Goal: Information Seeking & Learning: Learn about a topic

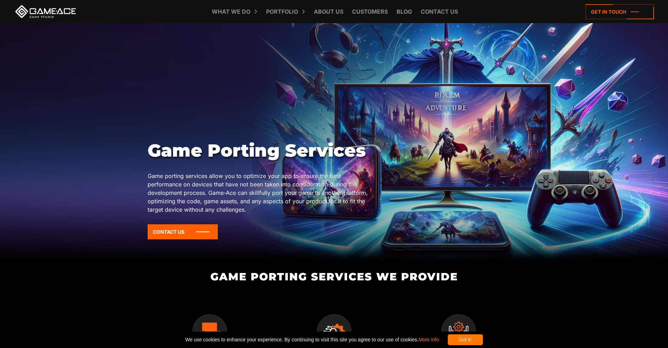
scroll to position [35, 0]
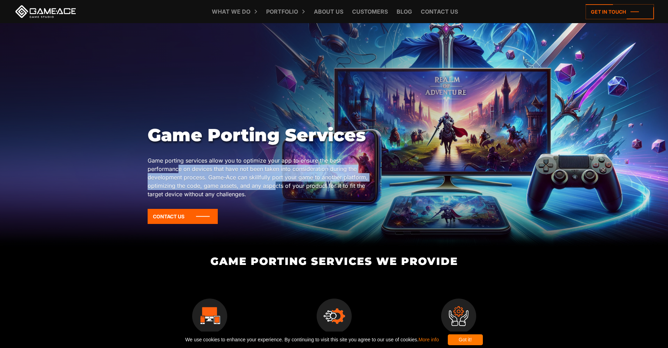
drag, startPoint x: 180, startPoint y: 169, endPoint x: 276, endPoint y: 188, distance: 98.3
click at [276, 188] on p "Game porting services allow you to optimize your app to ensure the best perform…" at bounding box center [260, 177] width 224 height 42
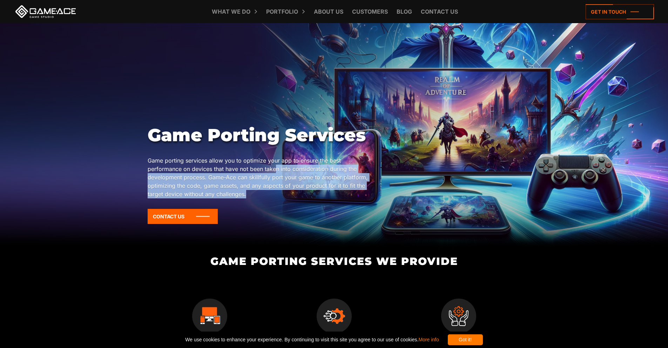
drag, startPoint x: 277, startPoint y: 166, endPoint x: 284, endPoint y: 192, distance: 27.6
click at [284, 192] on p "Game porting services allow you to optimize your app to ensure the best perform…" at bounding box center [260, 177] width 224 height 42
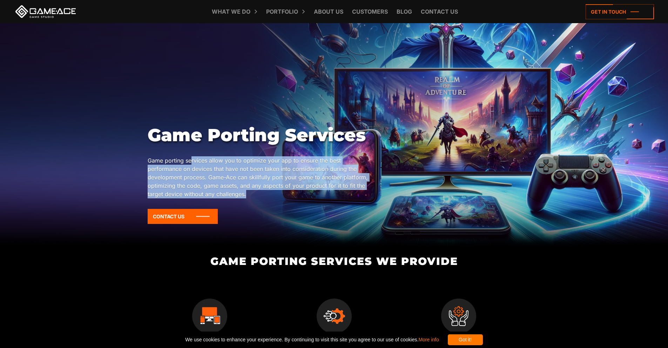
drag, startPoint x: 199, startPoint y: 168, endPoint x: 302, endPoint y: 194, distance: 106.4
click at [302, 194] on p "Game porting services allow you to optimize your app to ensure the best perform…" at bounding box center [260, 177] width 224 height 42
drag, startPoint x: 284, startPoint y: 164, endPoint x: 289, endPoint y: 192, distance: 28.9
click at [289, 192] on p "Game porting services allow you to optimize your app to ensure the best perform…" at bounding box center [260, 177] width 224 height 42
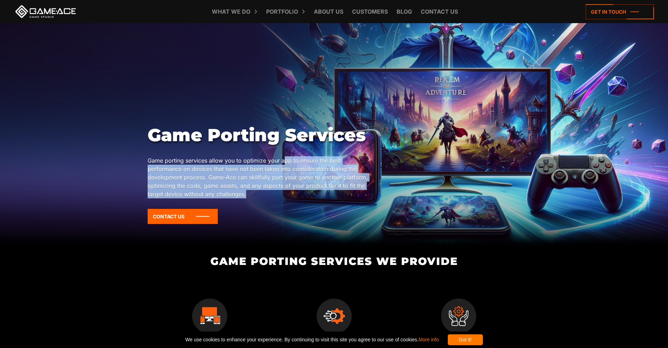
click at [289, 192] on p "Game porting services allow you to optimize your app to ensure the best perform…" at bounding box center [260, 177] width 224 height 42
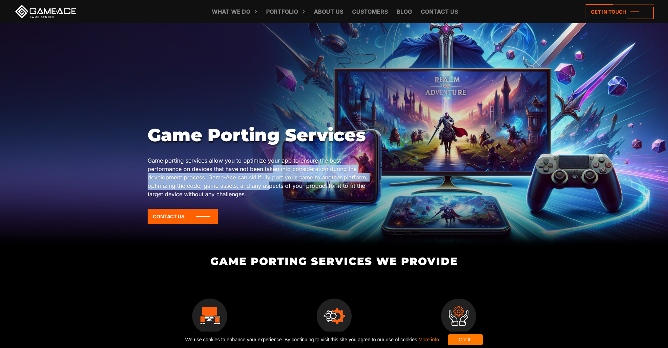
drag, startPoint x: 272, startPoint y: 165, endPoint x: 270, endPoint y: 190, distance: 24.3
click at [270, 190] on p "Game porting services allow you to optimize your app to ensure the best perform…" at bounding box center [260, 177] width 224 height 42
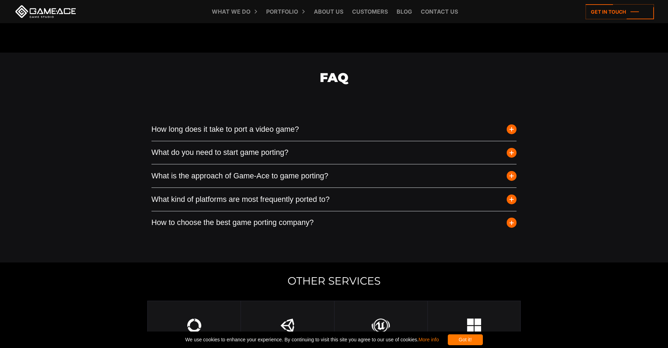
scroll to position [1648, 0]
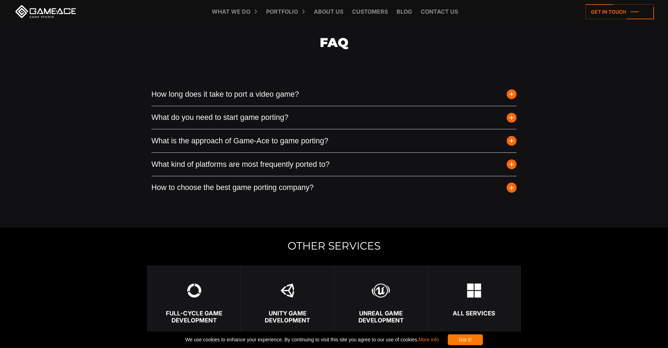
click at [345, 106] on button "How long does it take to port a video game?" at bounding box center [333, 94] width 365 height 23
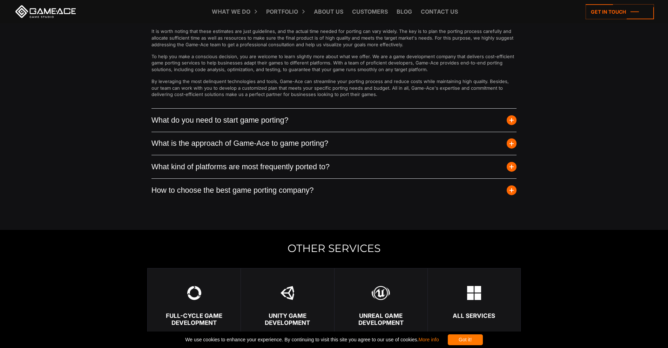
scroll to position [1964, 0]
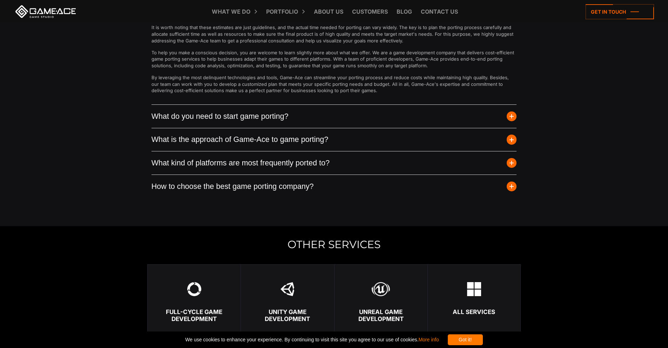
click at [286, 128] on button "What do you need to start game porting?" at bounding box center [333, 116] width 365 height 23
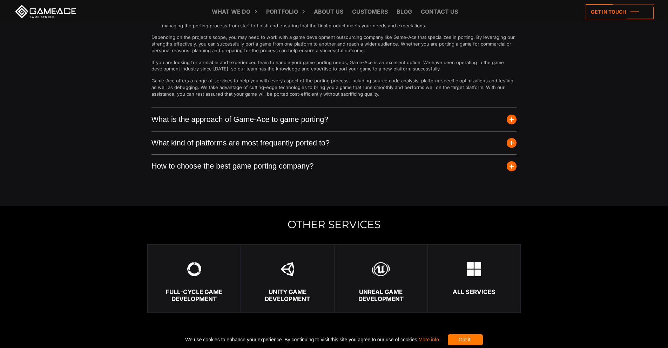
scroll to position [1858, 0]
click at [270, 154] on button "What kind of platforms are most frequently ported to?" at bounding box center [333, 143] width 365 height 23
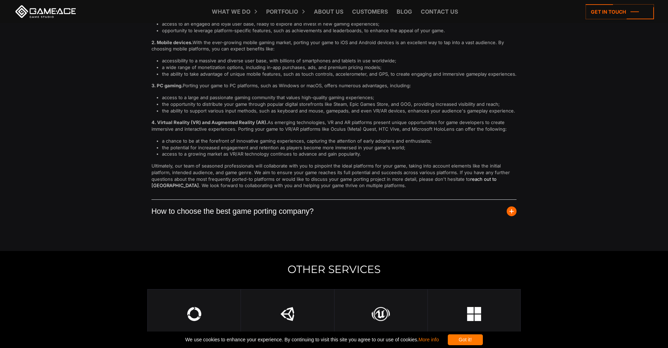
click at [271, 223] on button "How to choose the best game porting company?" at bounding box center [333, 211] width 365 height 23
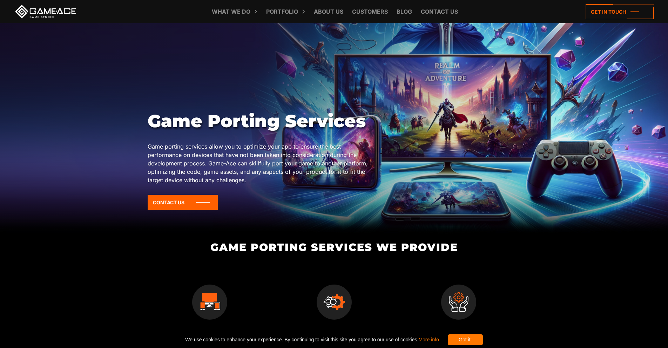
scroll to position [0, 0]
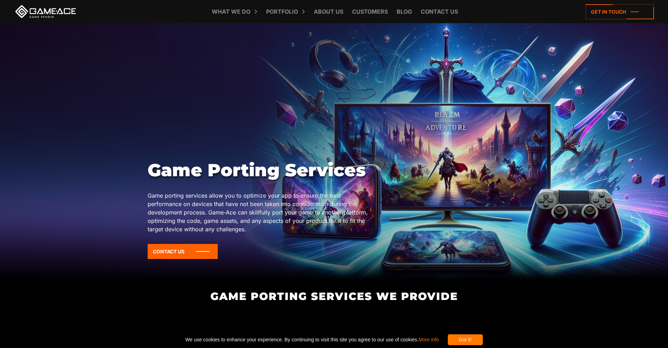
click at [45, 18] on div "What we do Game development Game development Full-Cycle Game Development Game C…" at bounding box center [334, 11] width 640 height 23
click at [46, 16] on link at bounding box center [45, 11] width 63 height 13
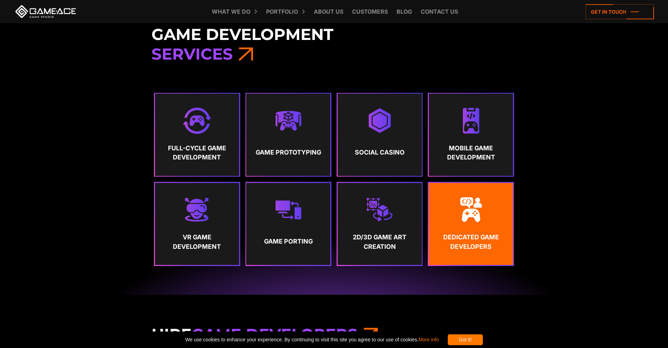
scroll to position [386, 0]
